Goal: Task Accomplishment & Management: Manage account settings

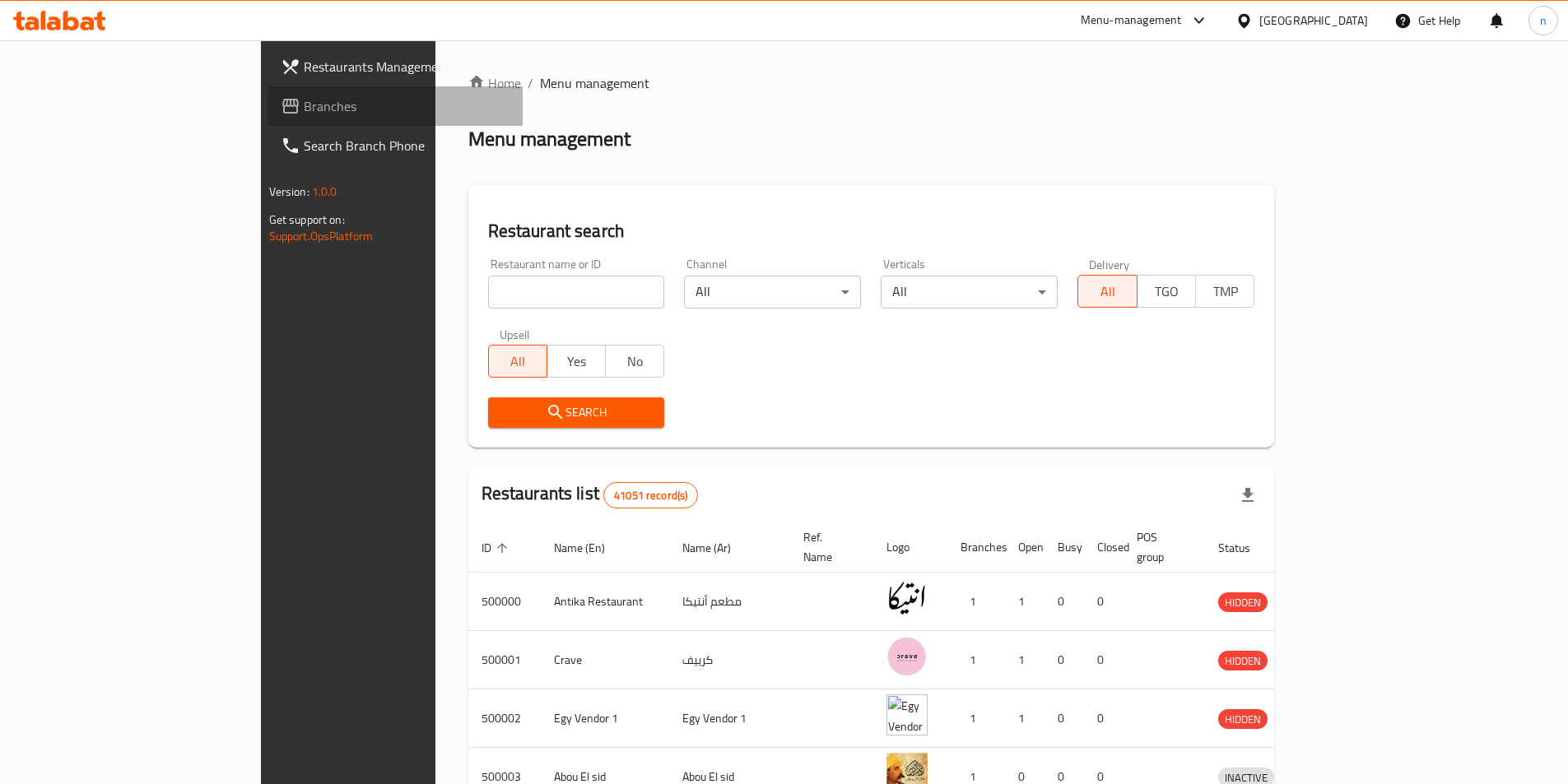
click at [303, 111] on span "Branches" at bounding box center [406, 106] width 206 height 20
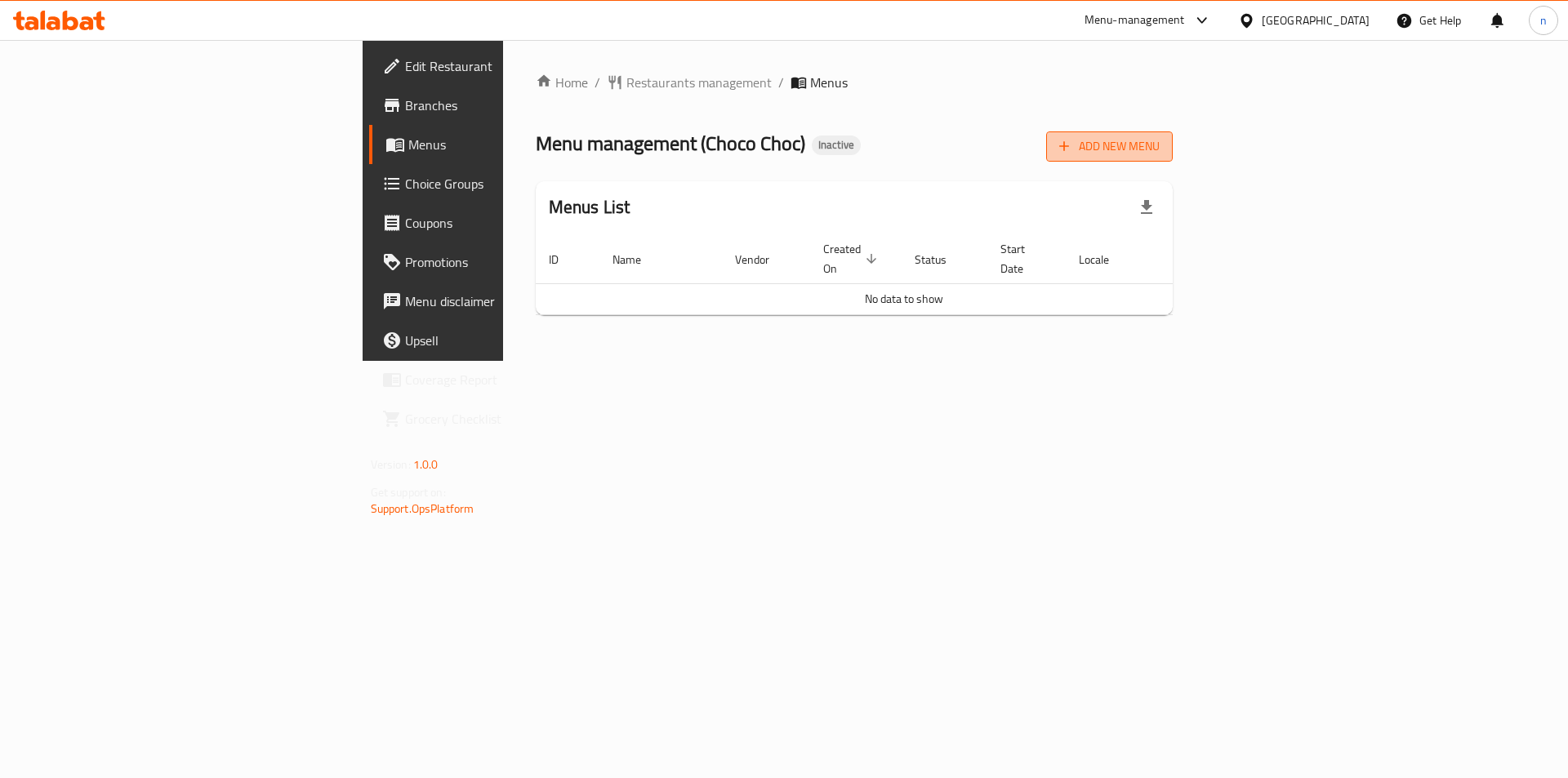
click at [1159, 142] on span "Add New Menu" at bounding box center [1109, 146] width 100 height 20
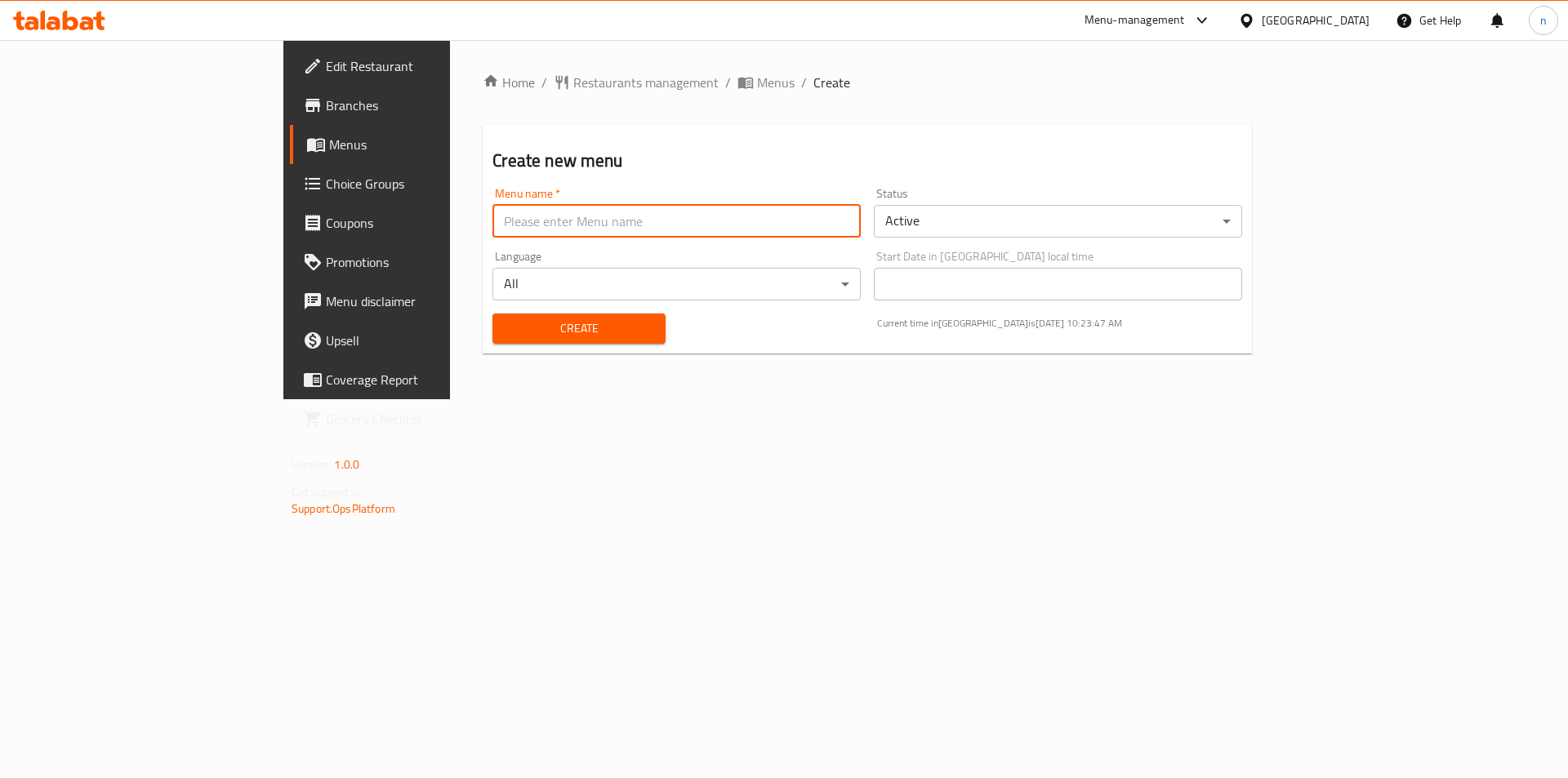
click at [598, 211] on input "text" at bounding box center [676, 221] width 368 height 33
type input "14/9"
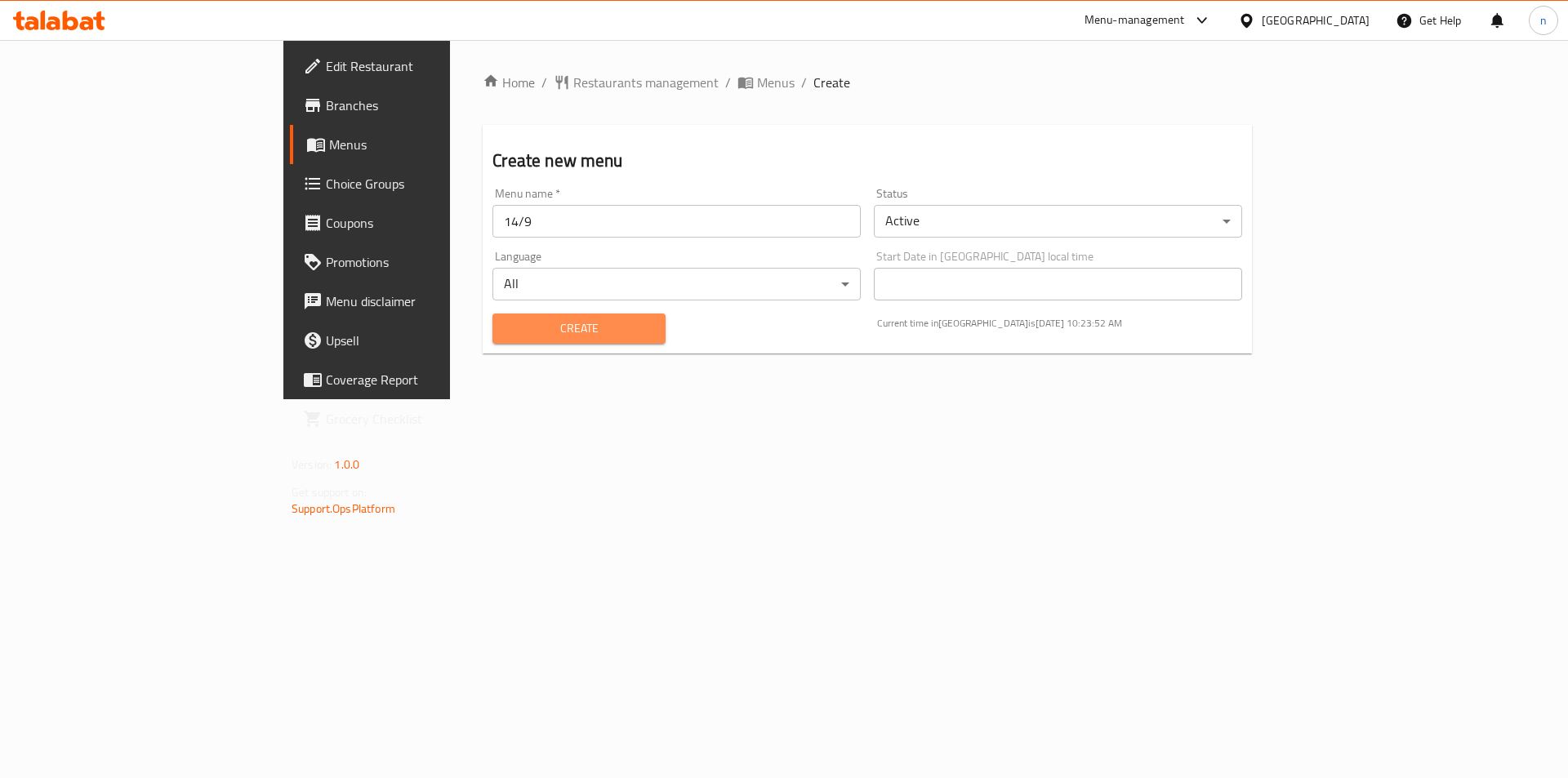
click at [505, 325] on span "Create" at bounding box center [578, 328] width 146 height 20
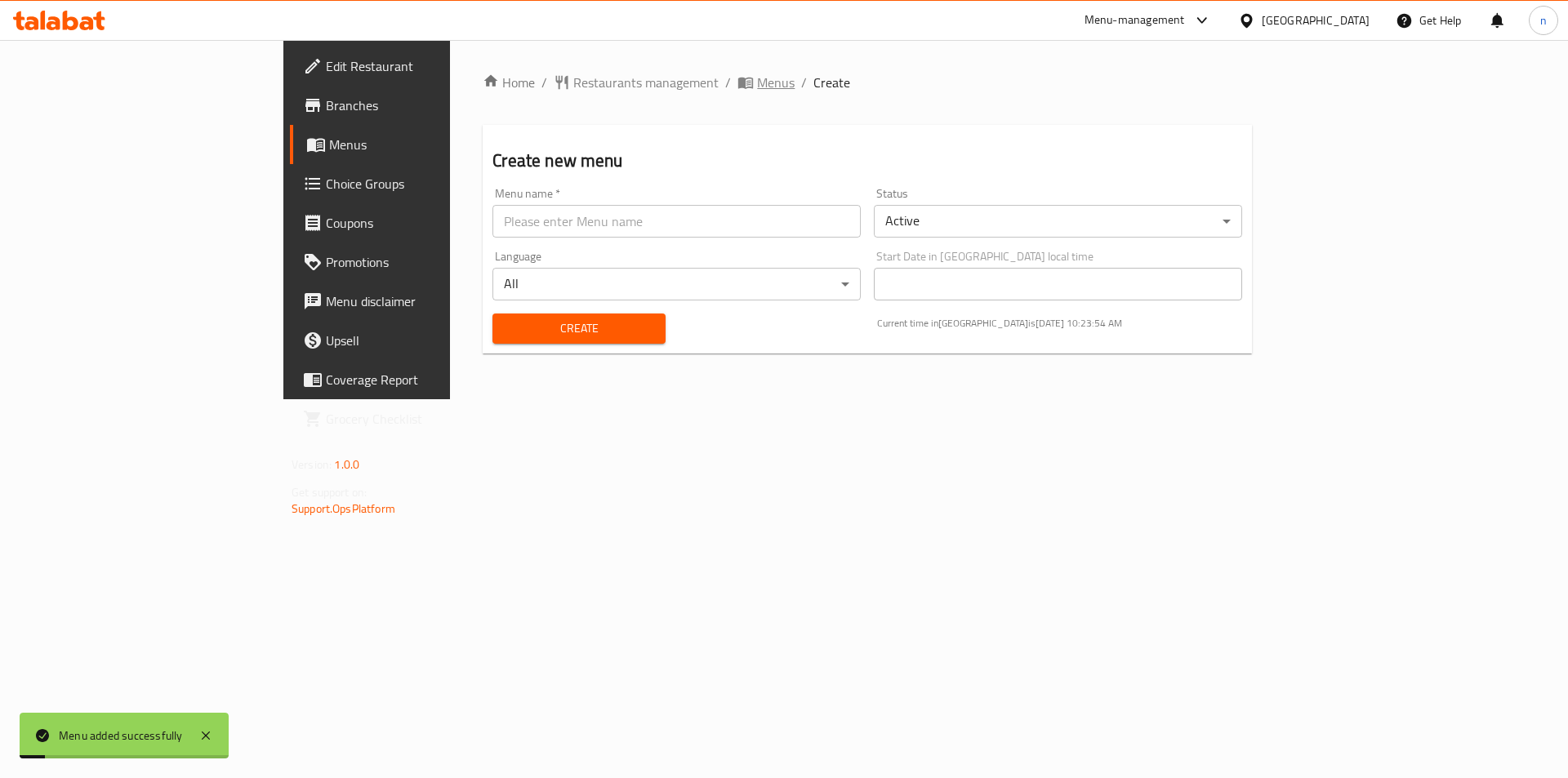
click at [757, 76] on span "Menus" at bounding box center [776, 83] width 38 height 19
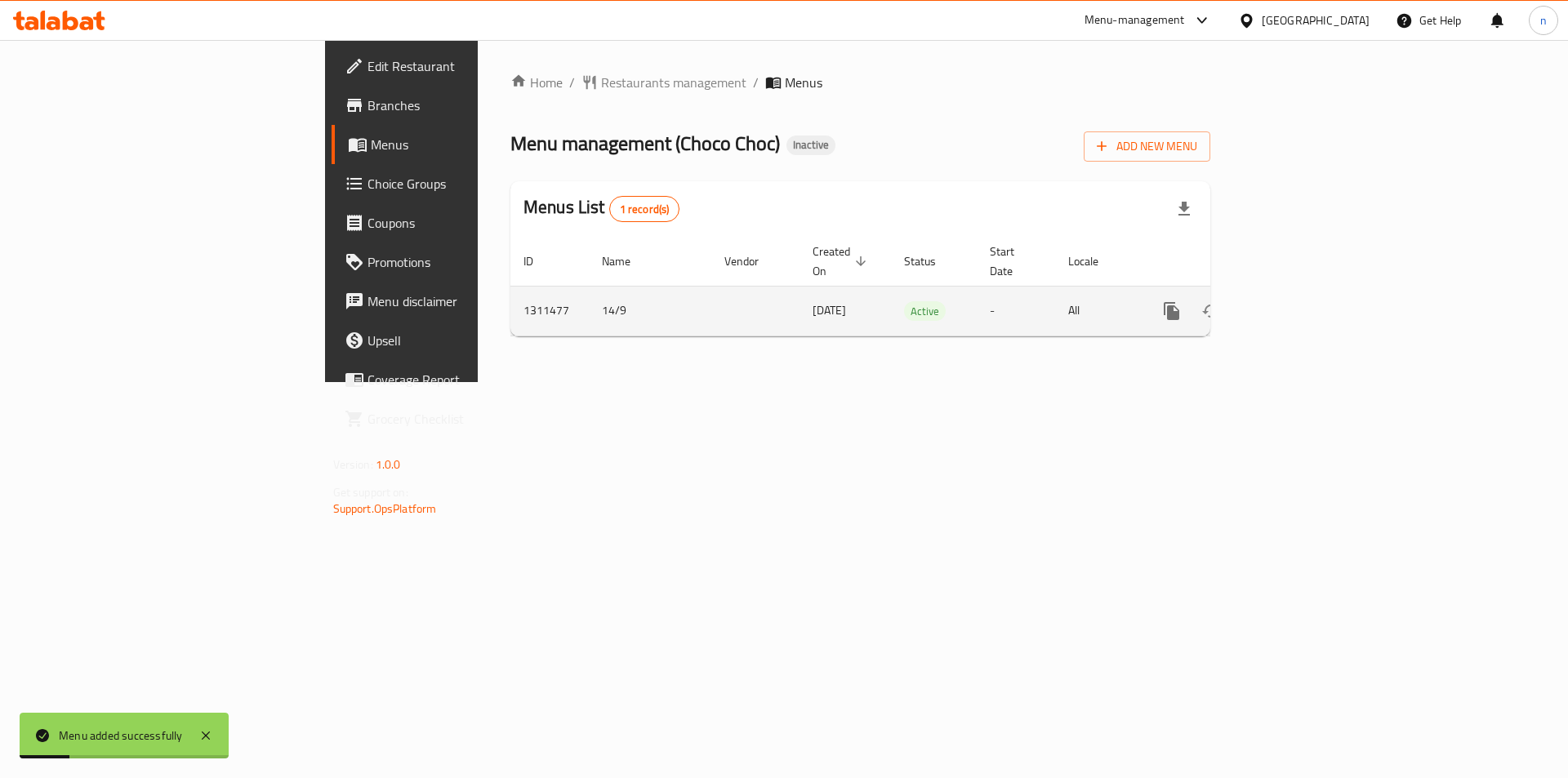
click at [1297, 304] on icon "enhanced table" at bounding box center [1289, 311] width 15 height 15
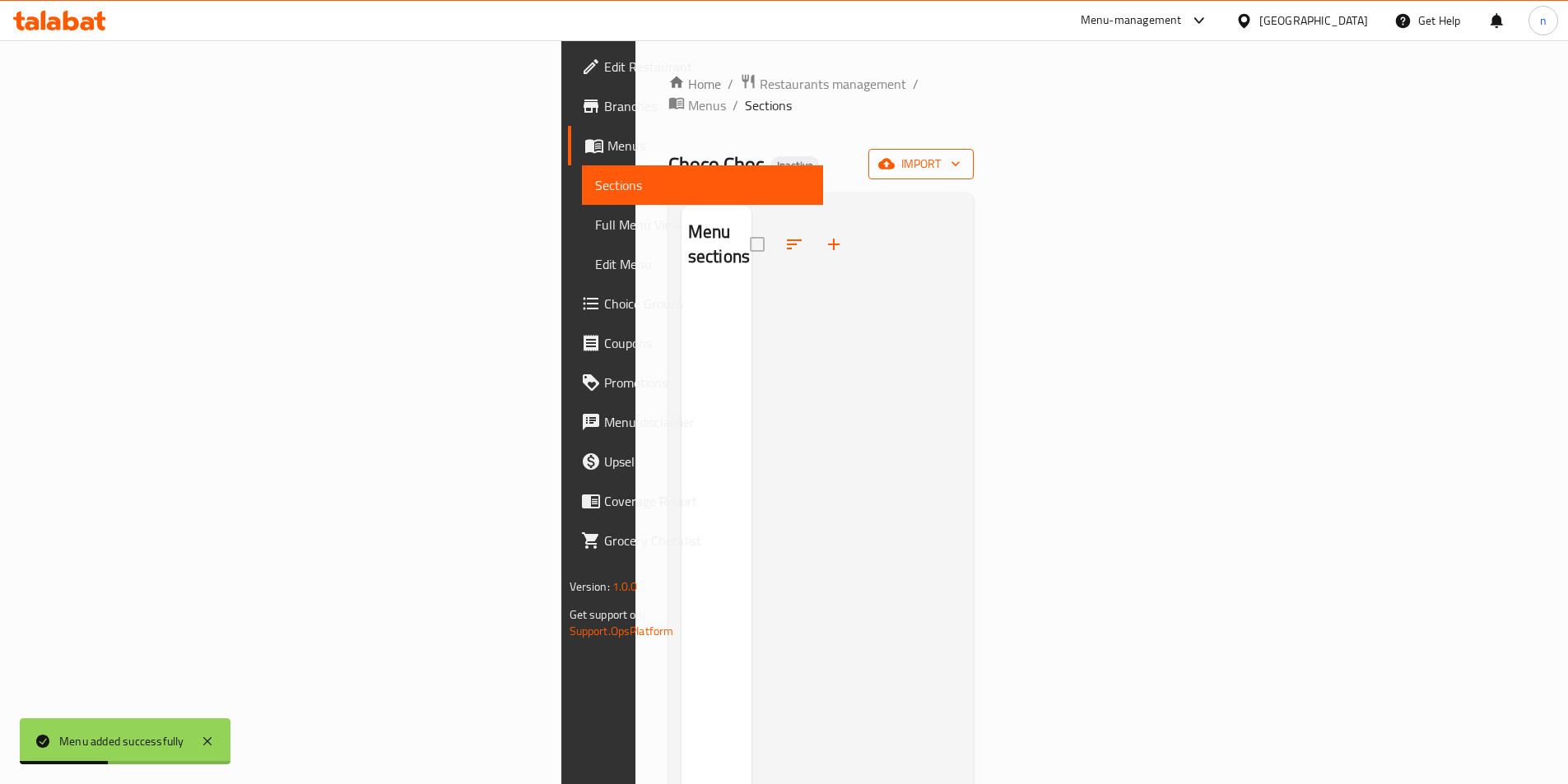
click at [960, 153] on span "import" at bounding box center [920, 163] width 79 height 20
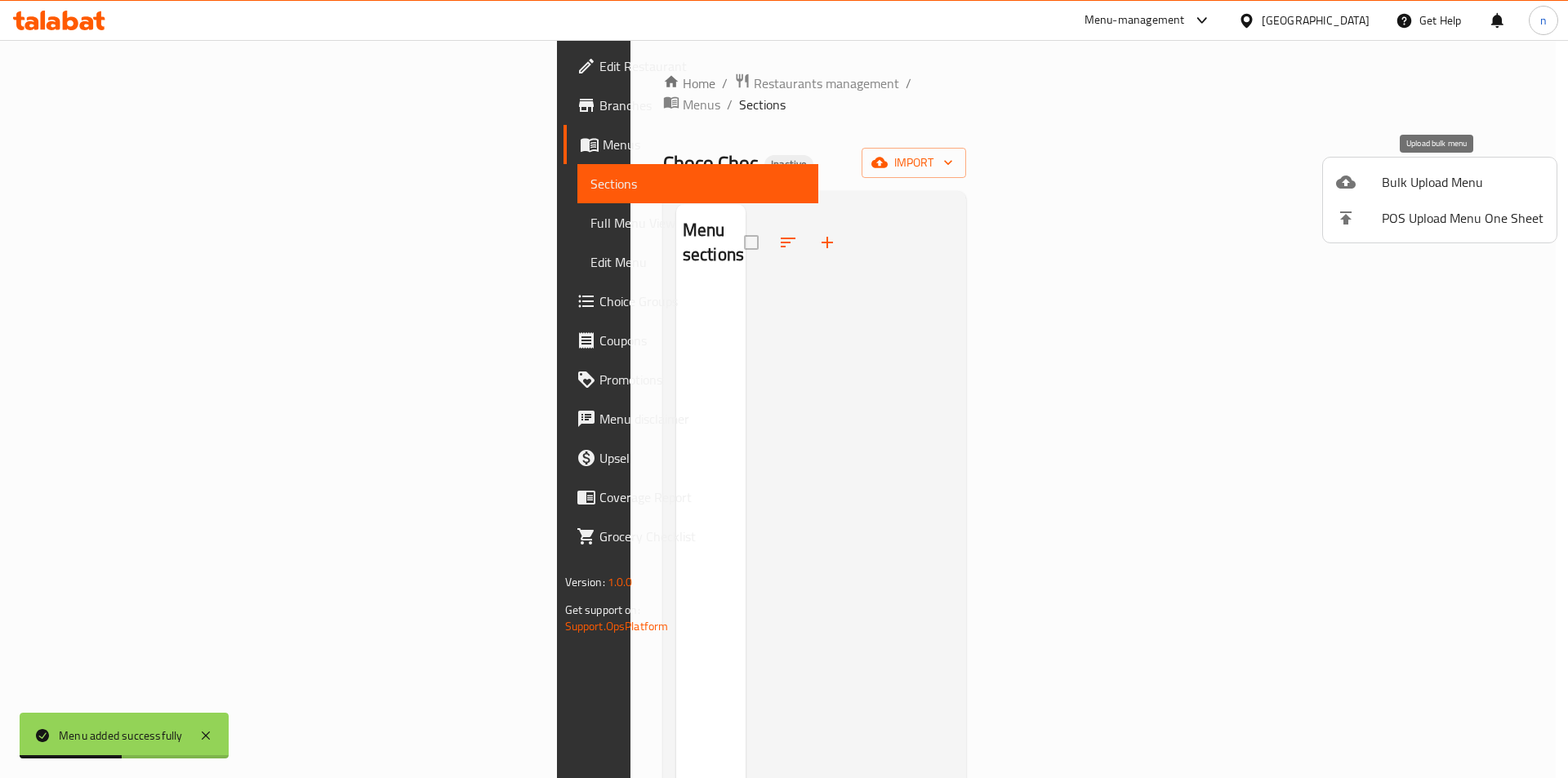
click at [1429, 176] on span "Bulk Upload Menu" at bounding box center [1462, 182] width 162 height 19
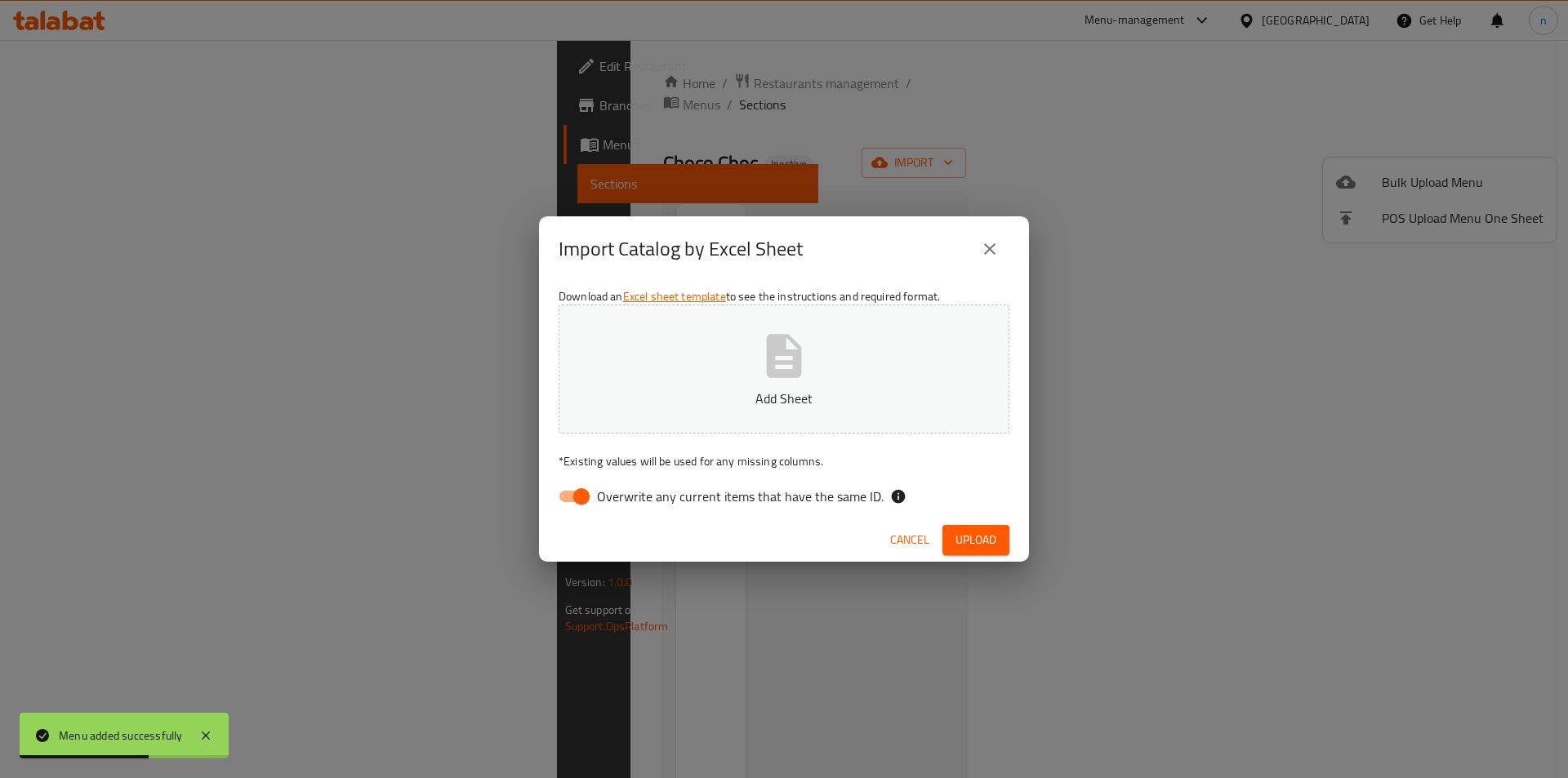
click at [570, 503] on input "Overwrite any current items that have the same ID." at bounding box center [581, 495] width 93 height 31
checkbox input "false"
click at [982, 543] on span "Upload" at bounding box center [975, 539] width 40 height 20
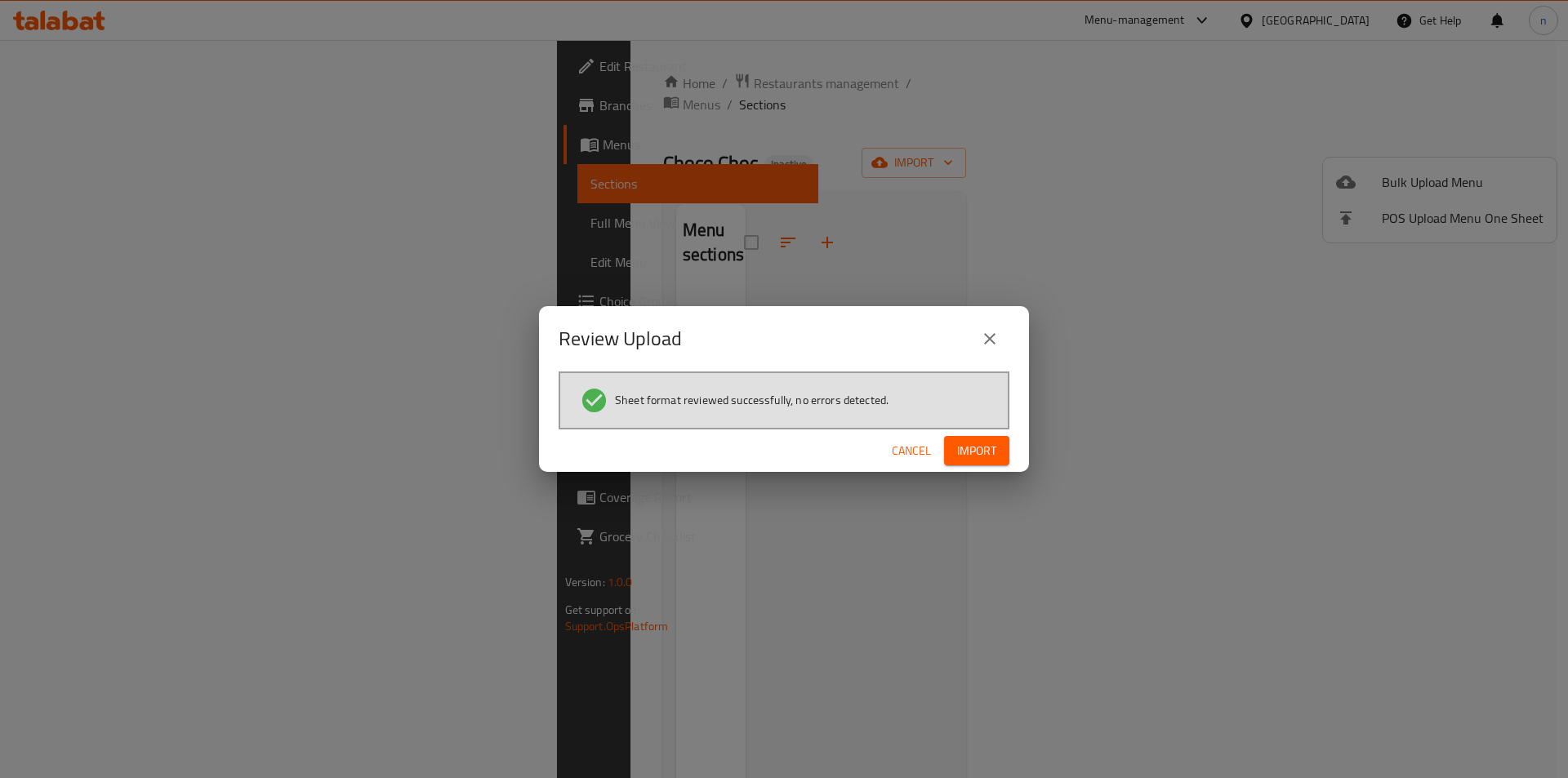
drag, startPoint x: 924, startPoint y: 434, endPoint x: 934, endPoint y: 443, distance: 13.5
click at [920, 434] on div "Cancel Import" at bounding box center [784, 451] width 490 height 43
click at [1007, 452] on button "Import" at bounding box center [976, 451] width 65 height 30
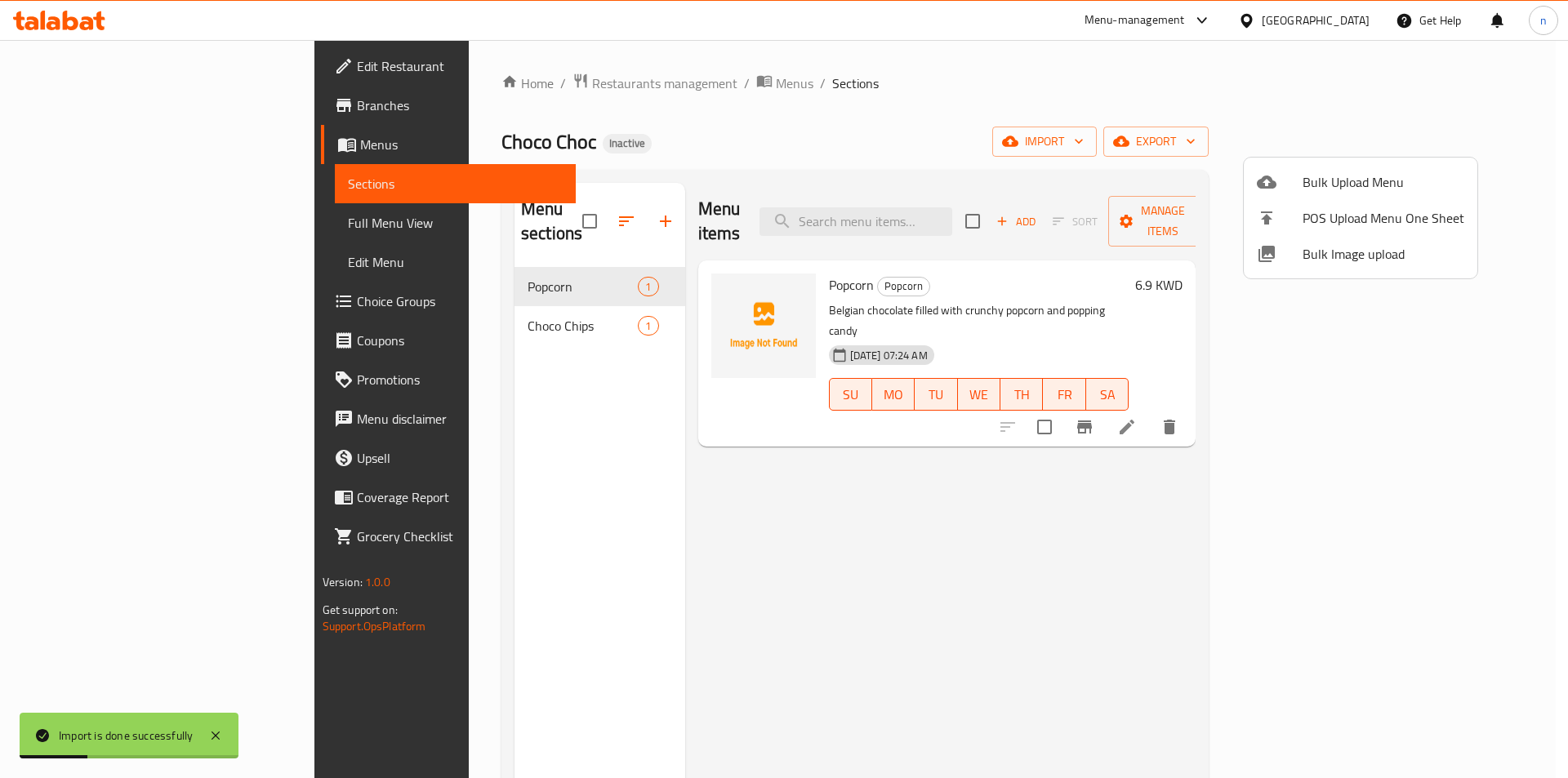
click at [1209, 433] on div at bounding box center [784, 389] width 1568 height 778
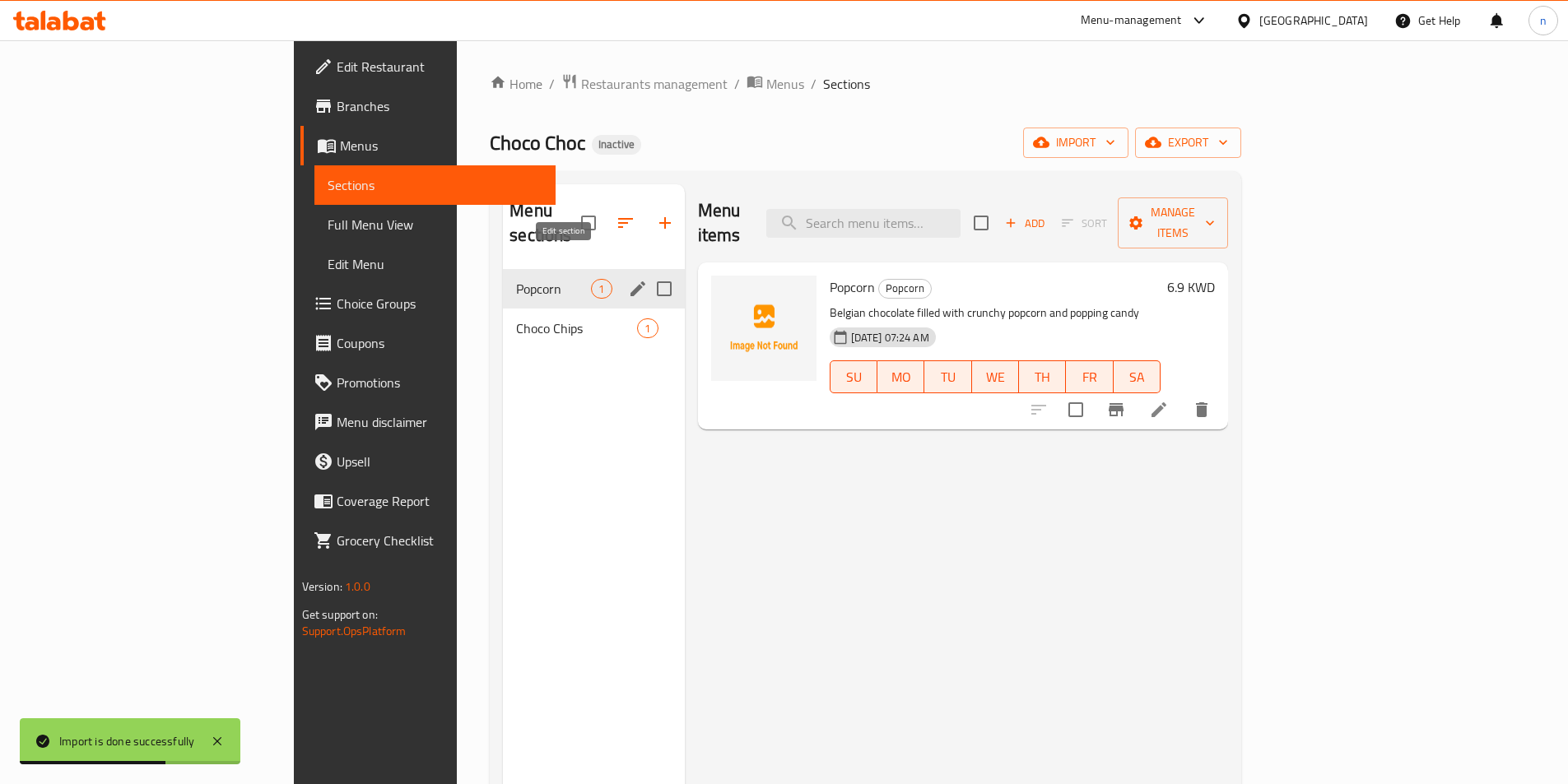
click at [628, 278] on icon "edit" at bounding box center [638, 288] width 20 height 20
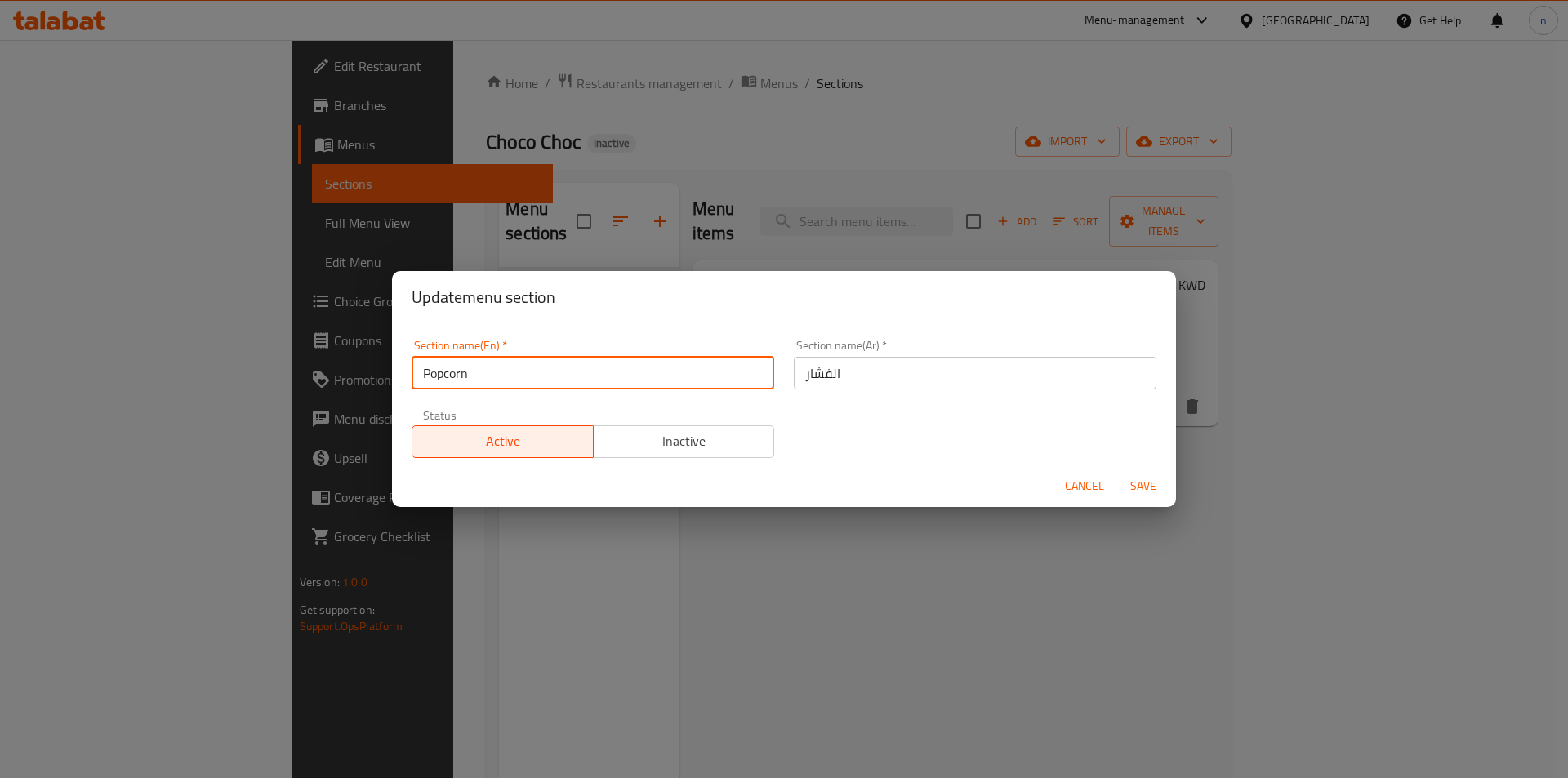
click at [445, 369] on input "Popcorn" at bounding box center [593, 372] width 363 height 33
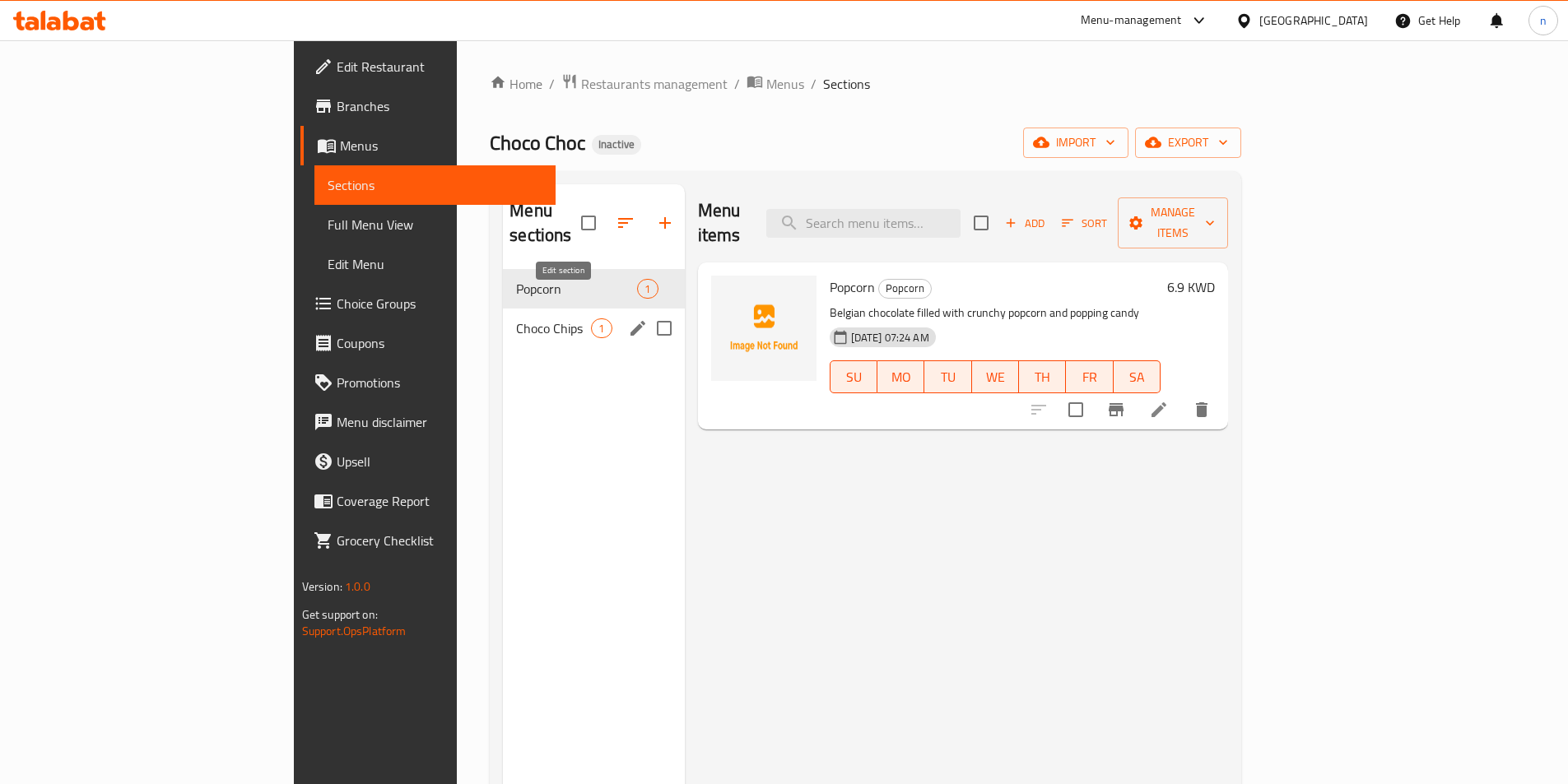
click at [628, 318] on icon "edit" at bounding box center [638, 328] width 20 height 20
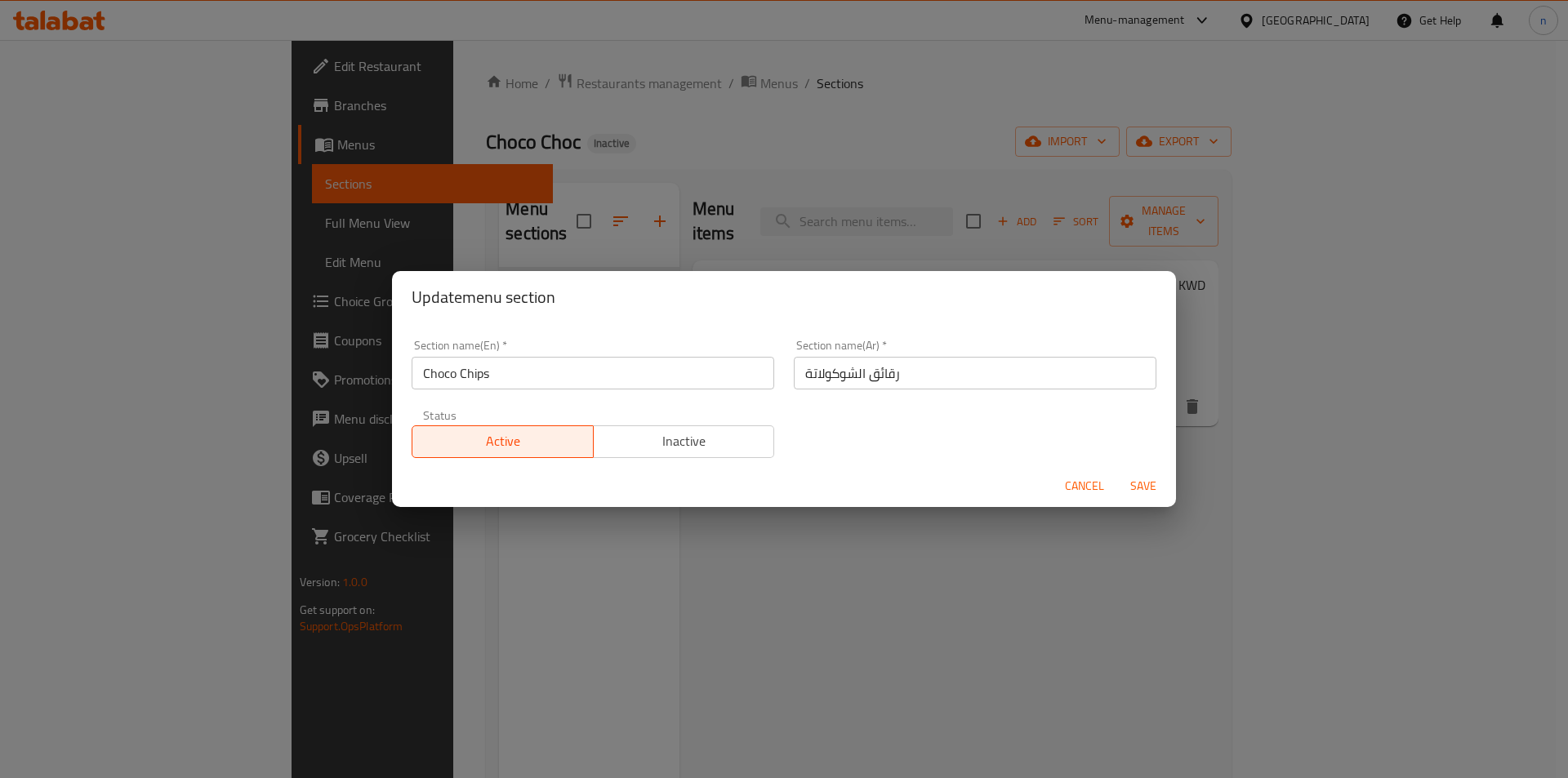
click at [447, 371] on input "Choco Chips" at bounding box center [593, 372] width 363 height 33
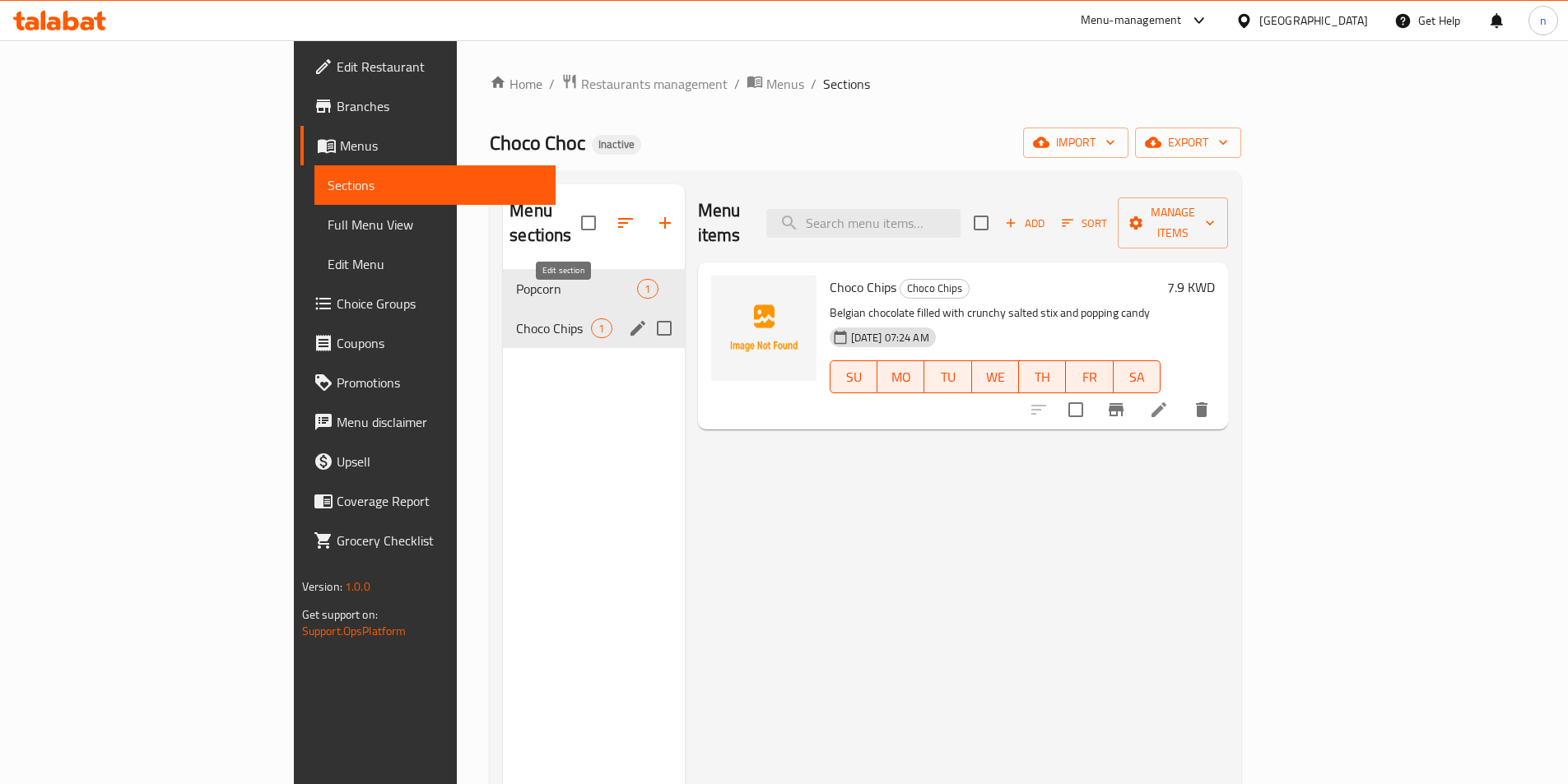
click at [628, 318] on icon "edit" at bounding box center [638, 328] width 20 height 20
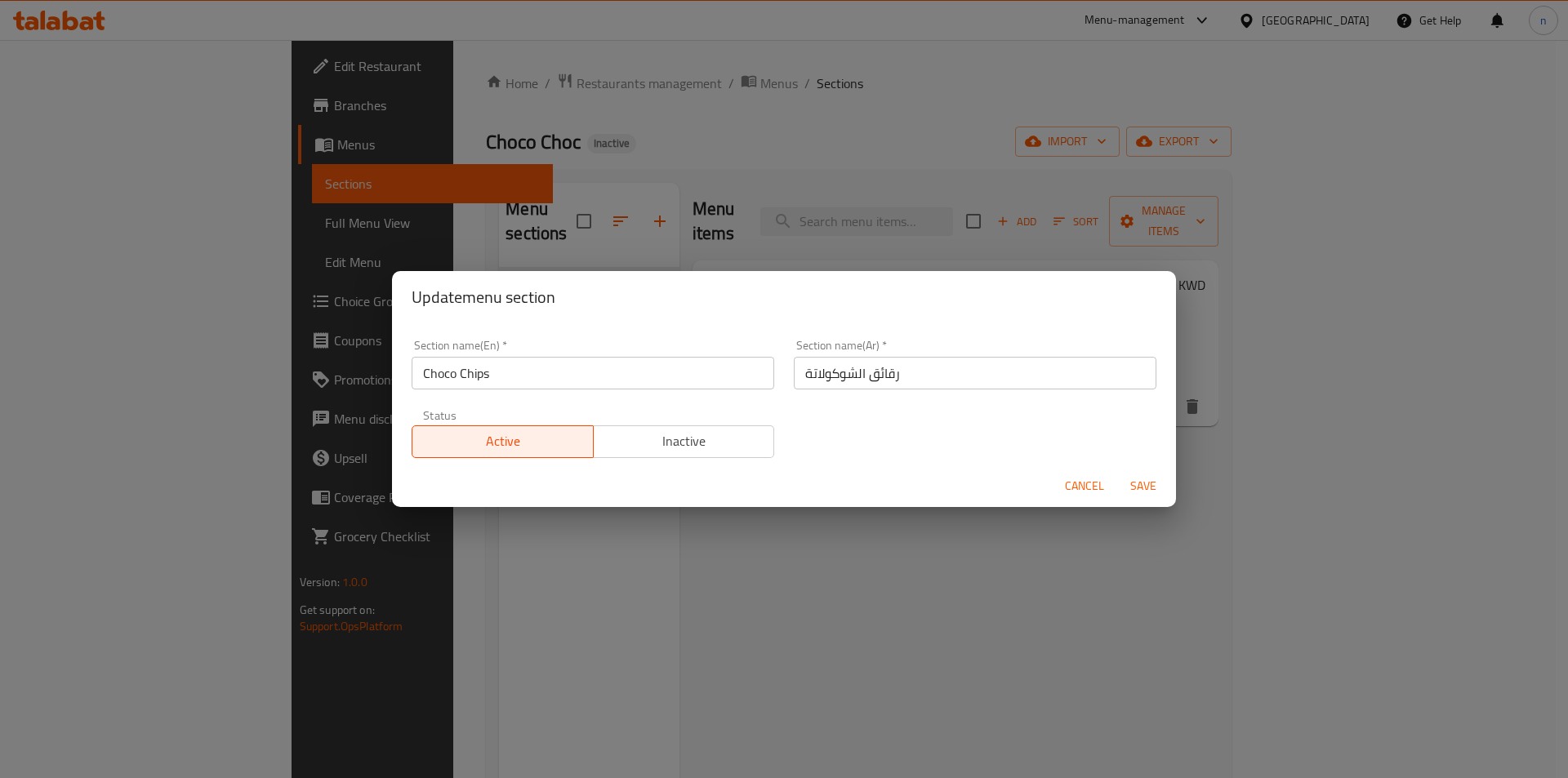
click at [867, 377] on input "رقائق الشوكولاتة" at bounding box center [975, 372] width 363 height 33
type input "A"
type input "شوكو شيبس"
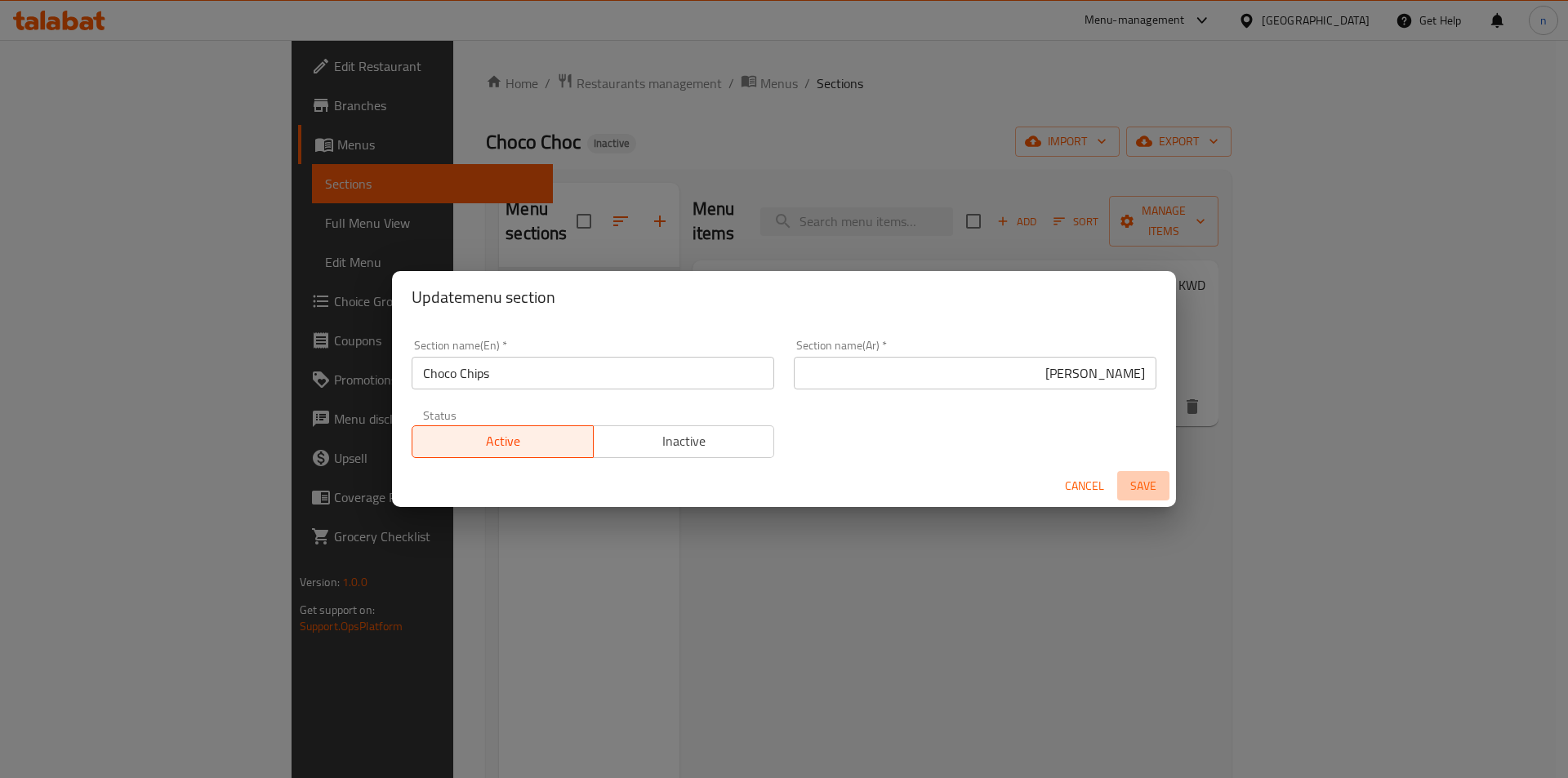
click at [1159, 489] on span "Save" at bounding box center [1143, 486] width 40 height 20
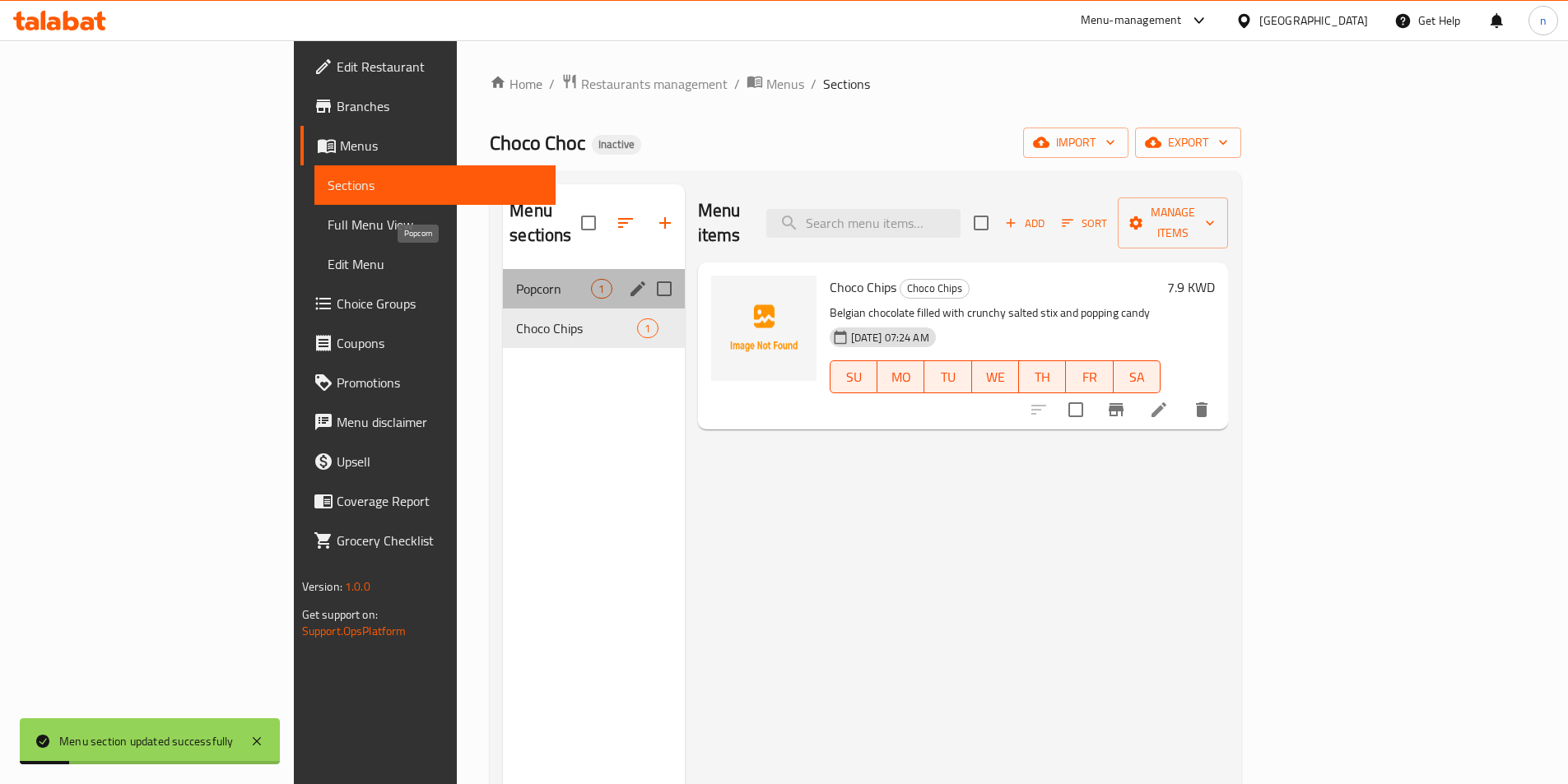
click at [516, 278] on span "Popcorn" at bounding box center [553, 288] width 75 height 20
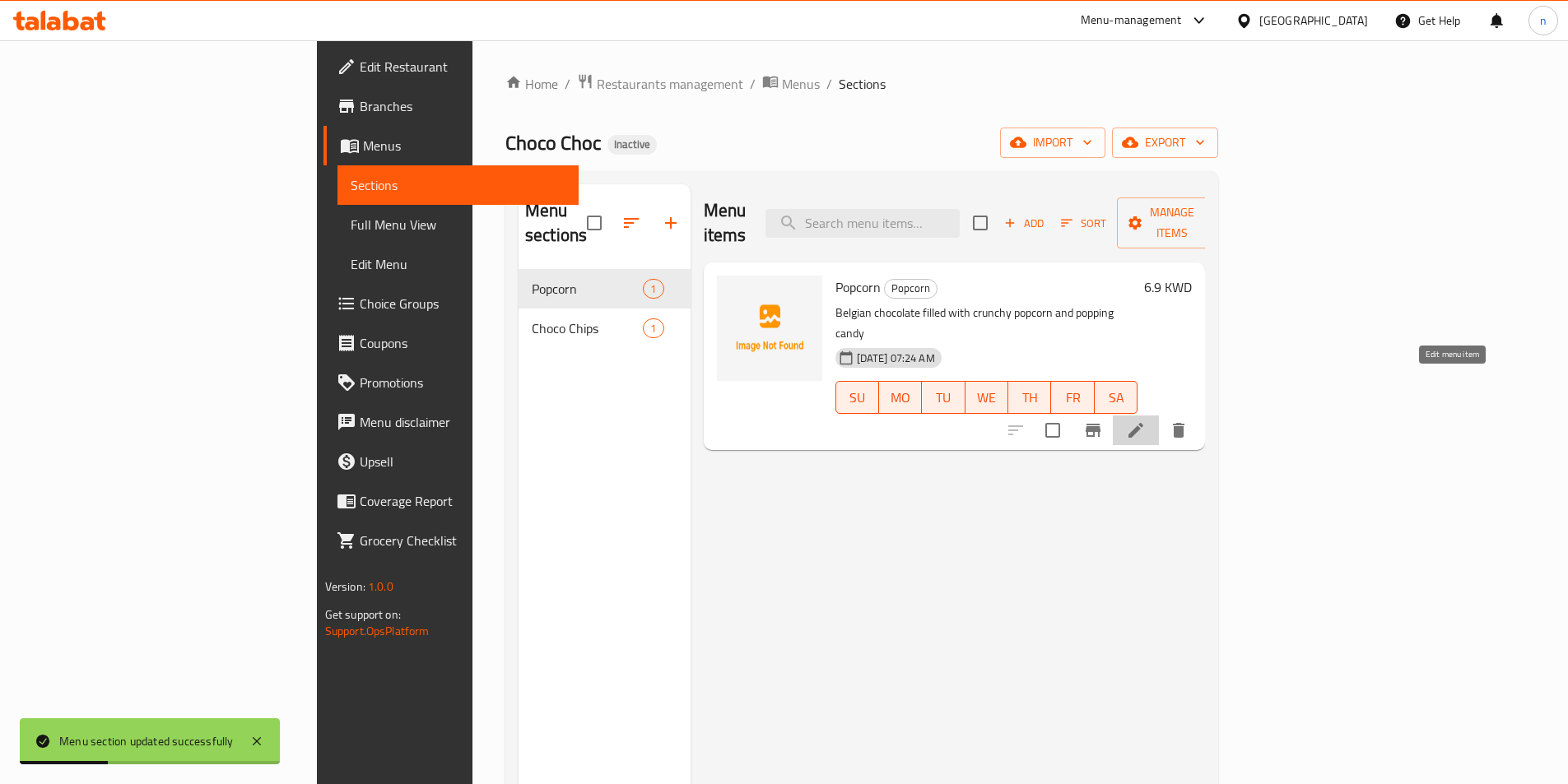
click at [1146, 420] on icon at bounding box center [1136, 430] width 20 height 20
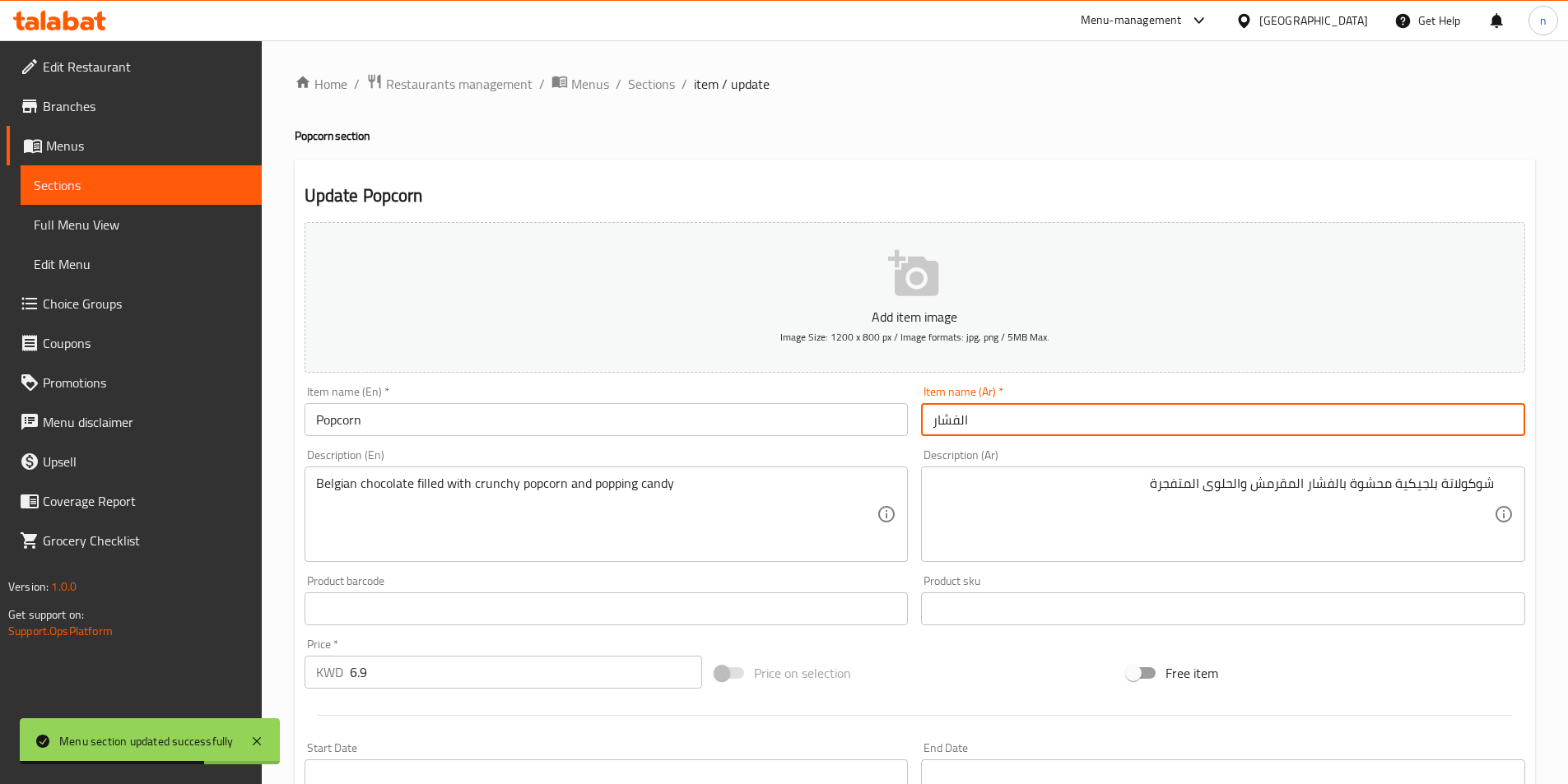
click at [1014, 424] on input "الفشار" at bounding box center [1223, 419] width 604 height 33
click at [348, 436] on div "Item name (En)   * Popcorn Item name (En) *" at bounding box center [607, 411] width 618 height 63
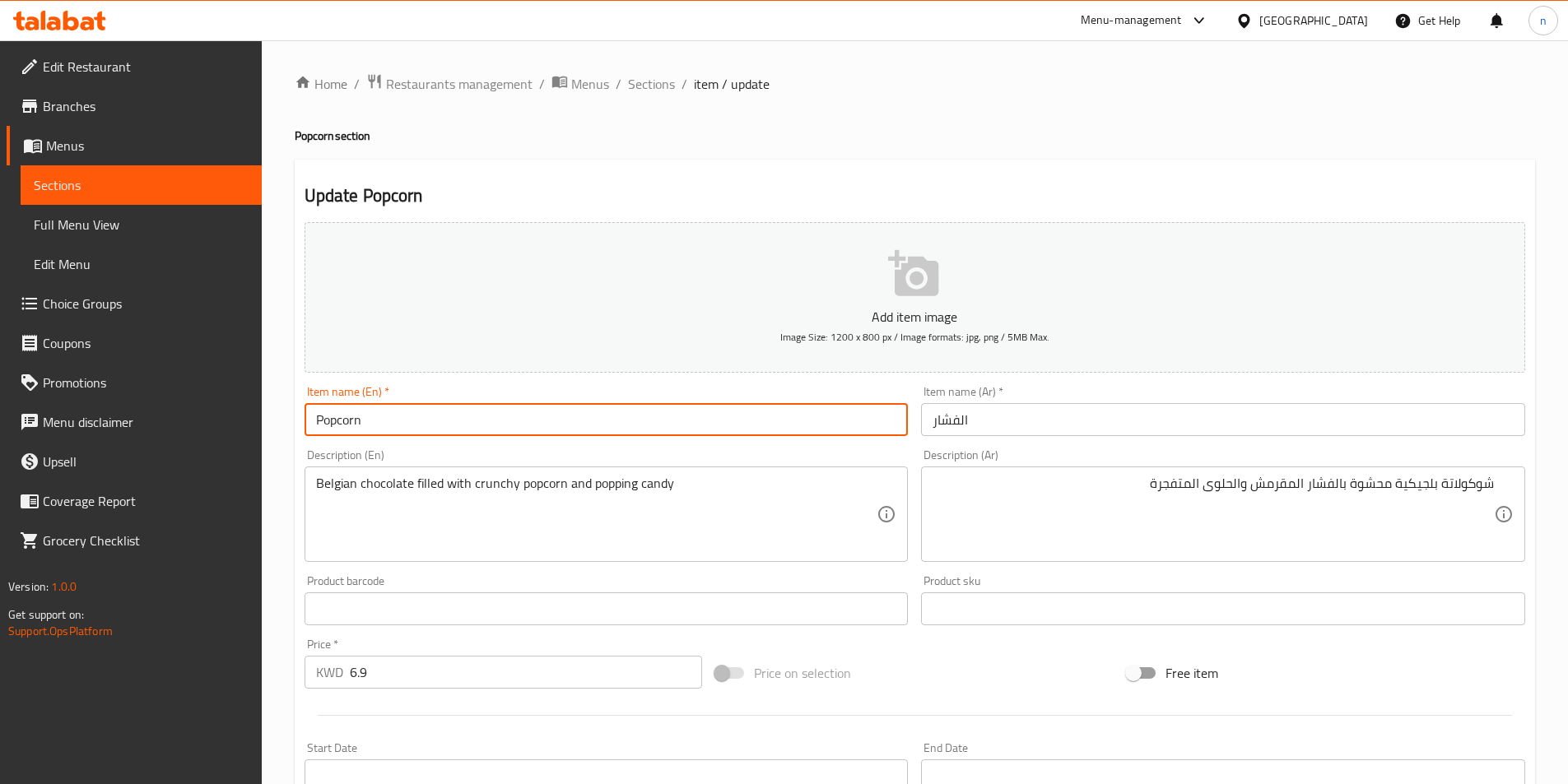
click at [336, 410] on input "Popcorn" at bounding box center [606, 419] width 604 height 33
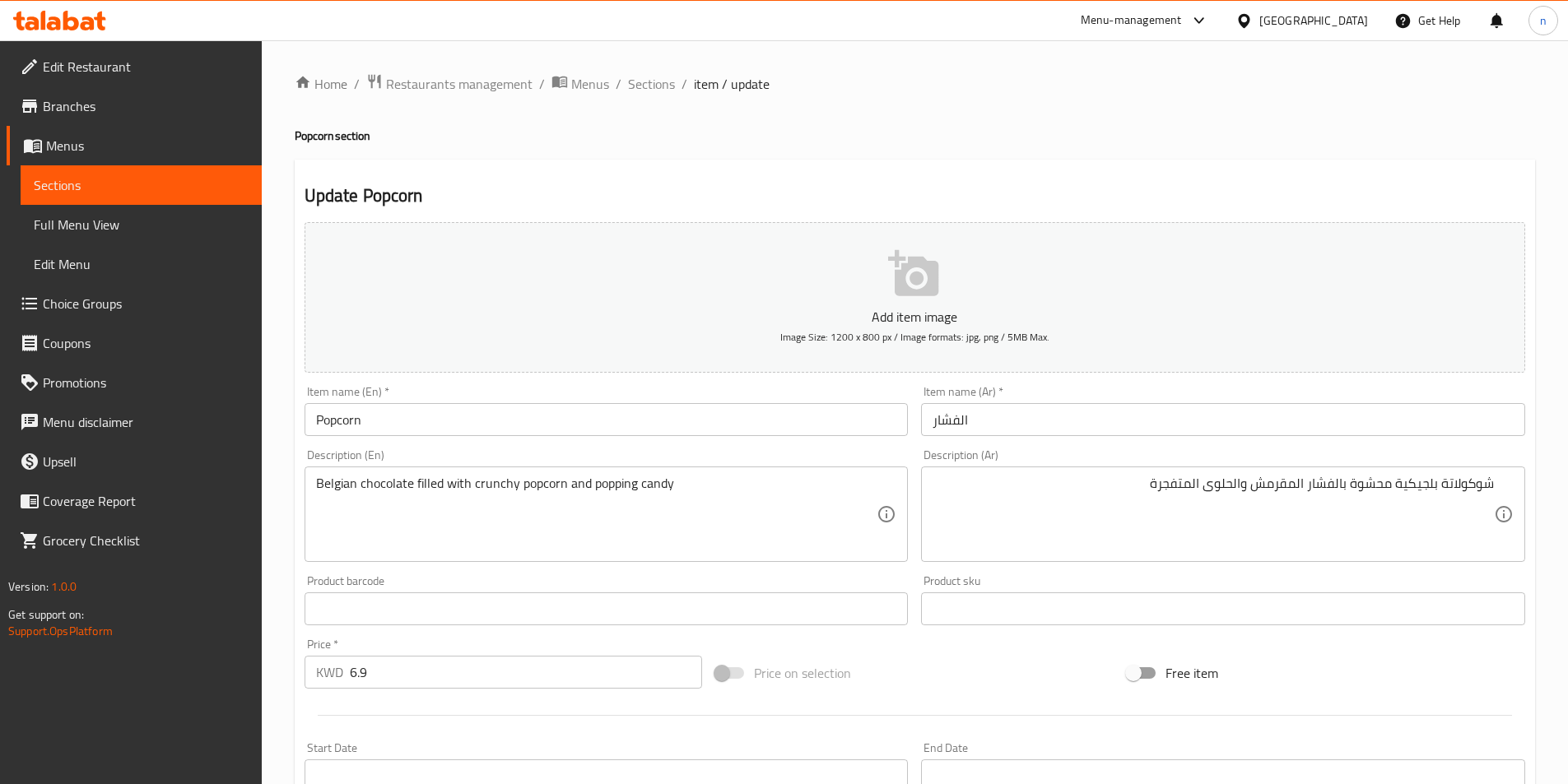
click at [289, 460] on div "Home / Restaurants management / Menus / Sections / item / update Popcorn sectio…" at bounding box center [915, 600] width 1306 height 1122
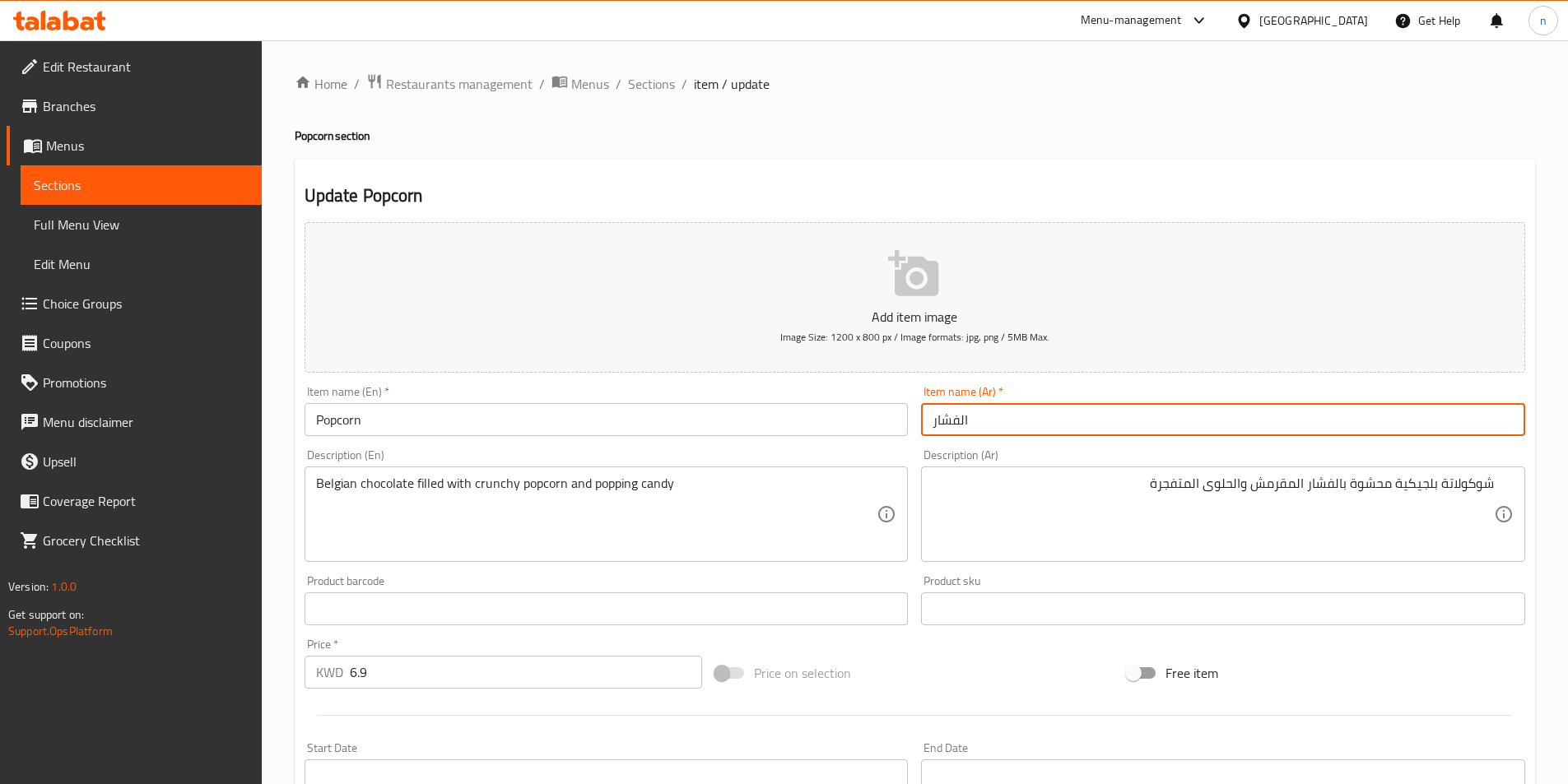
click at [1108, 425] on input "الفشار" at bounding box center [1223, 419] width 604 height 33
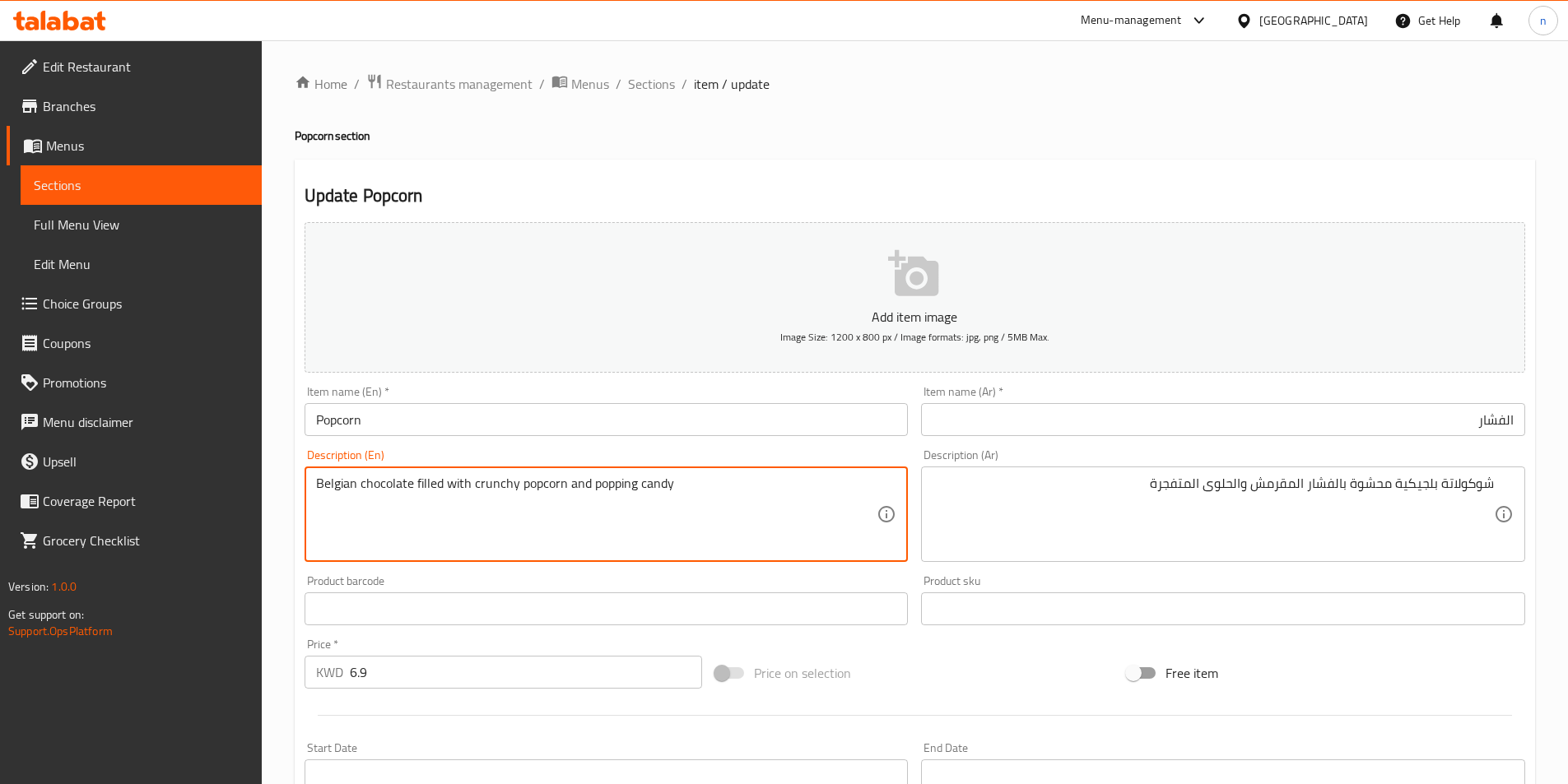
click at [335, 489] on textarea "Belgian chocolate filled with crunchy popcorn and popping candy" at bounding box center [596, 514] width 561 height 78
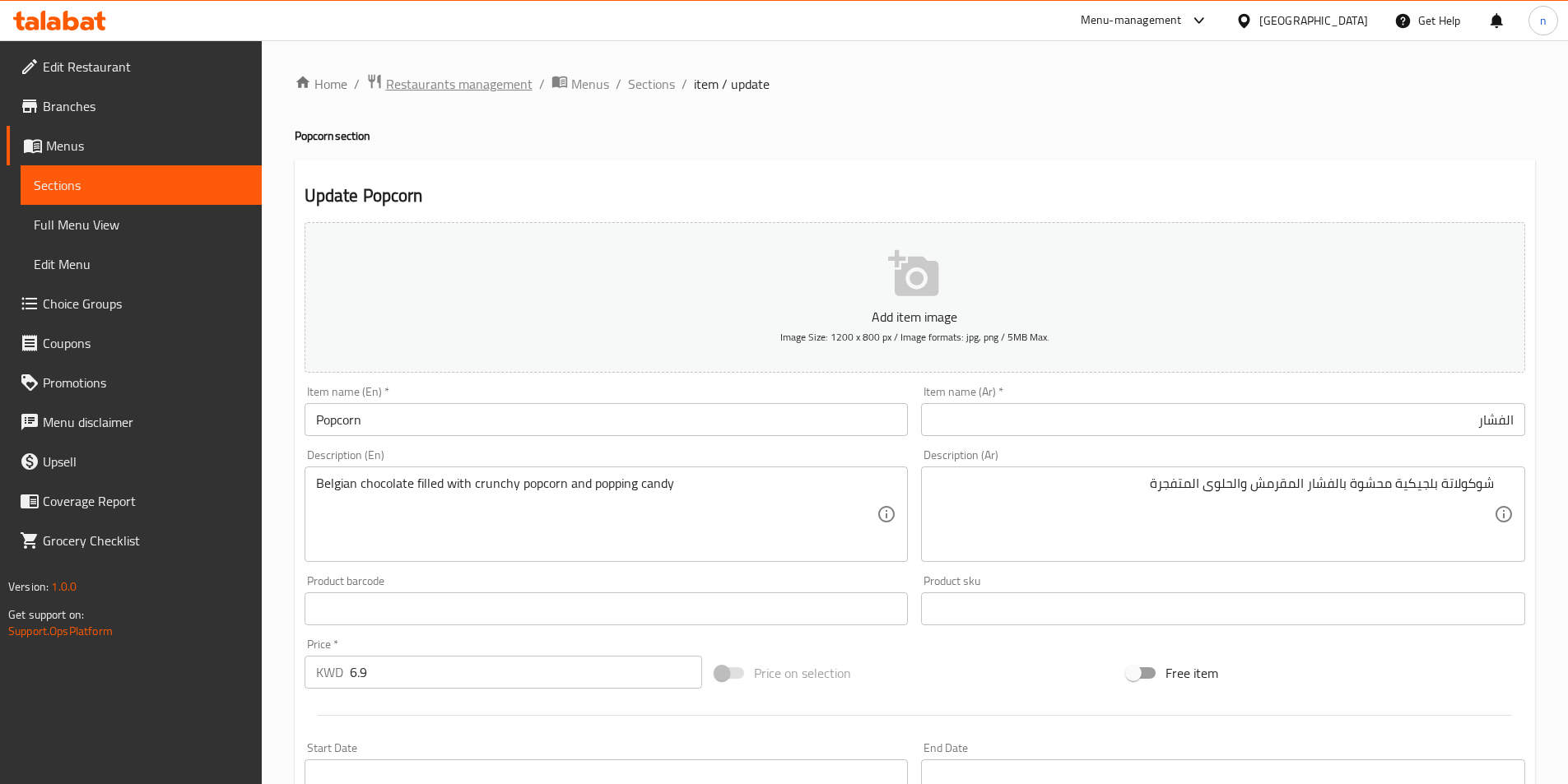
click at [494, 87] on span "Restaurants management" at bounding box center [459, 83] width 146 height 20
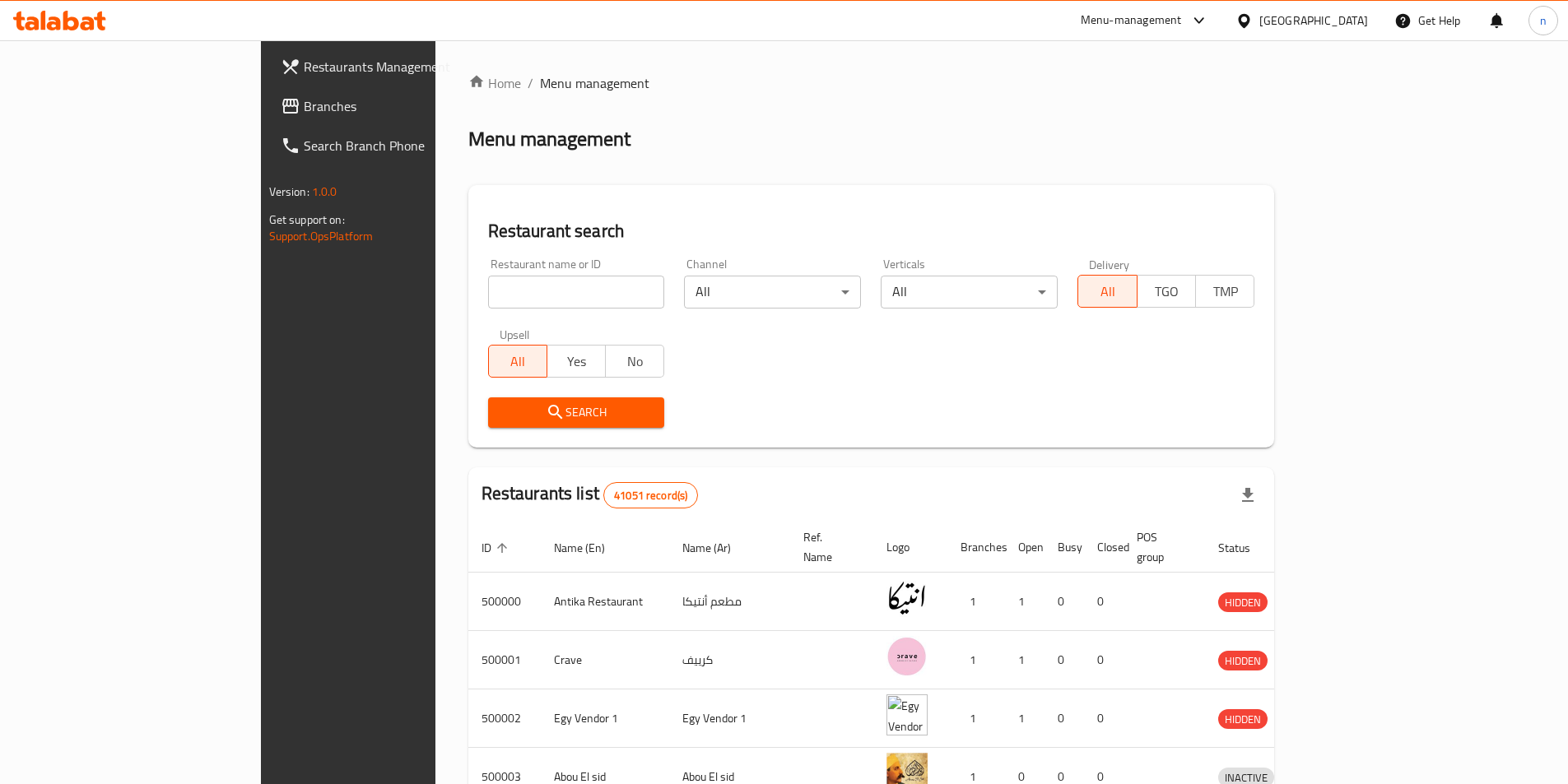
click at [267, 81] on link "Restaurants Management" at bounding box center [394, 67] width 255 height 40
